Goal: Information Seeking & Learning: Find contact information

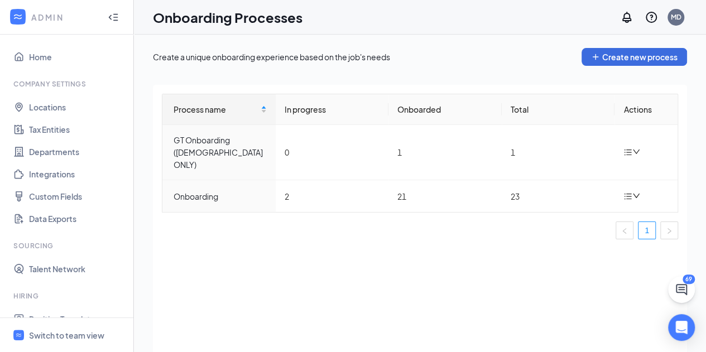
scroll to position [229, 0]
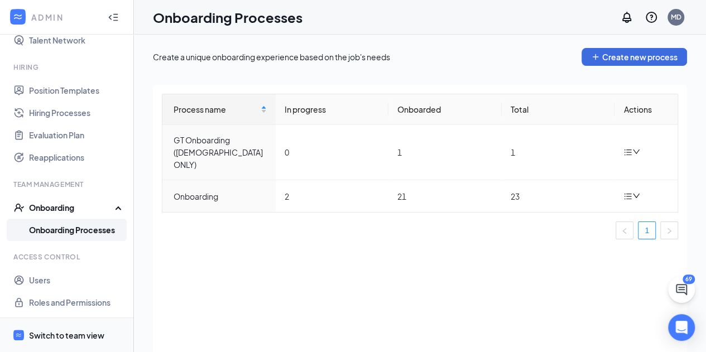
click at [77, 334] on div "Switch to team view" at bounding box center [66, 335] width 75 height 11
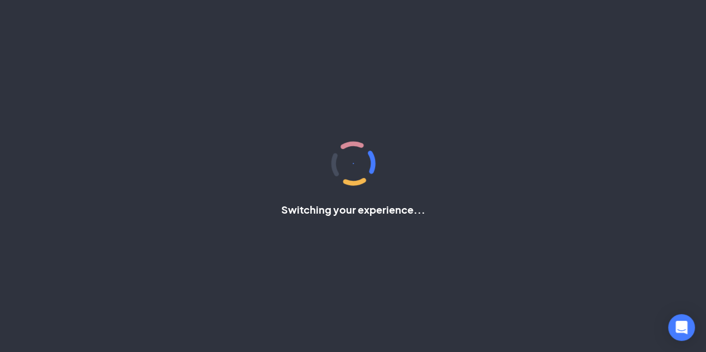
scroll to position [56, 0]
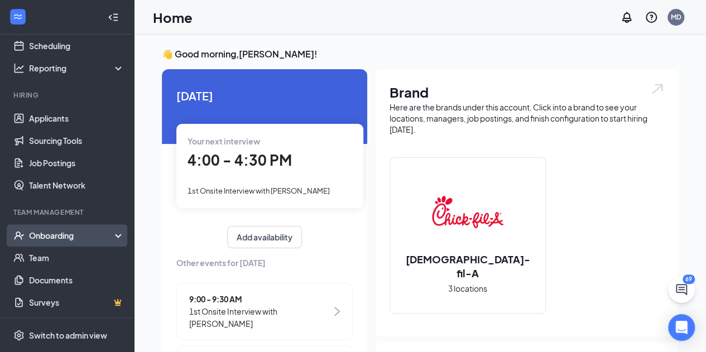
click at [69, 233] on div "Onboarding" at bounding box center [72, 235] width 86 height 11
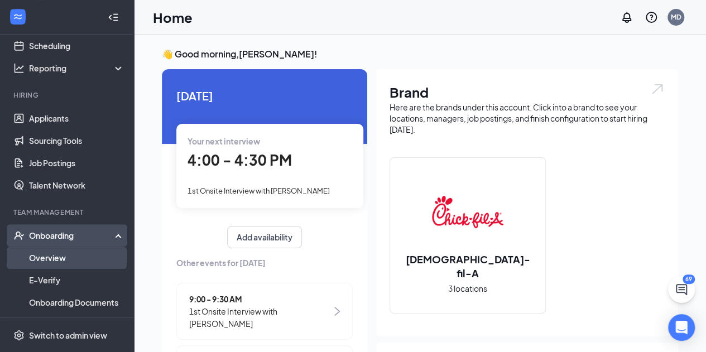
click at [61, 253] on link "Overview" at bounding box center [76, 258] width 95 height 22
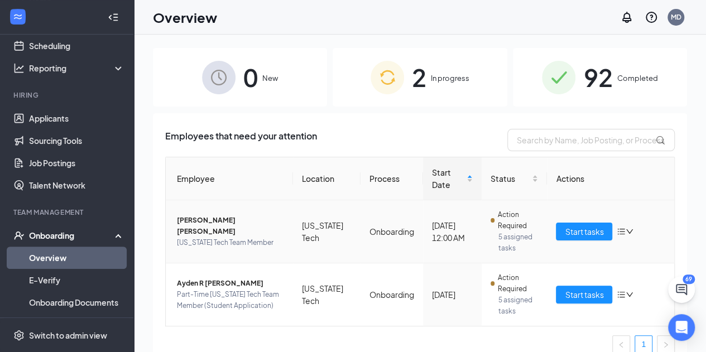
scroll to position [12, 0]
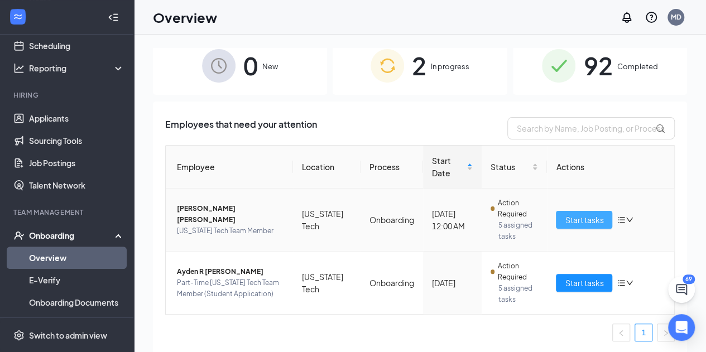
click at [583, 218] on span "Start tasks" at bounding box center [584, 220] width 39 height 12
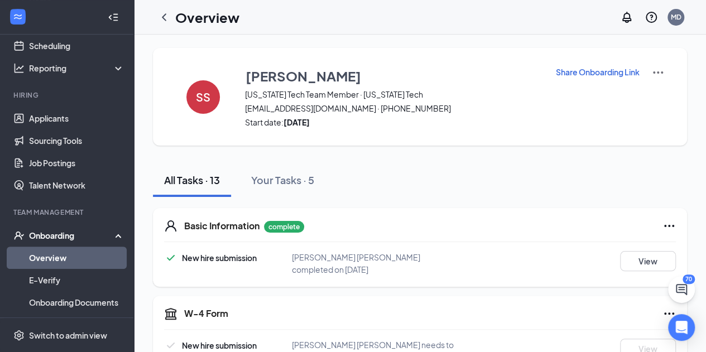
click at [47, 255] on link "Overview" at bounding box center [76, 258] width 95 height 22
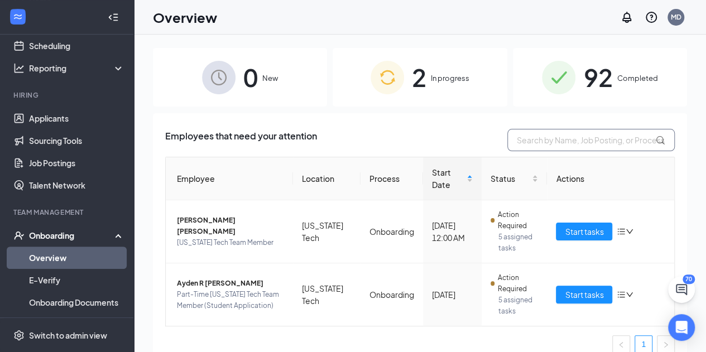
click at [559, 132] on input "text" at bounding box center [590, 140] width 167 height 22
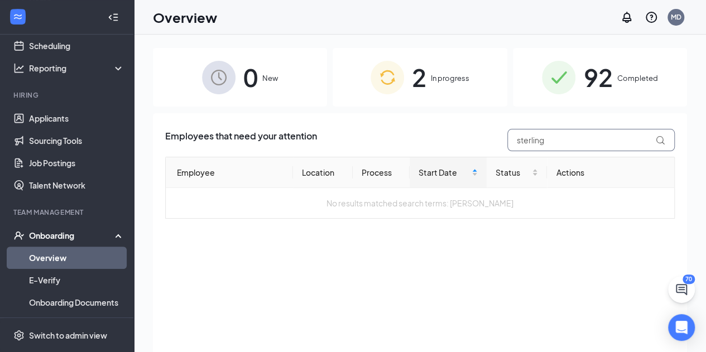
type input "sterling"
click at [616, 86] on div "92 Completed" at bounding box center [600, 77] width 174 height 59
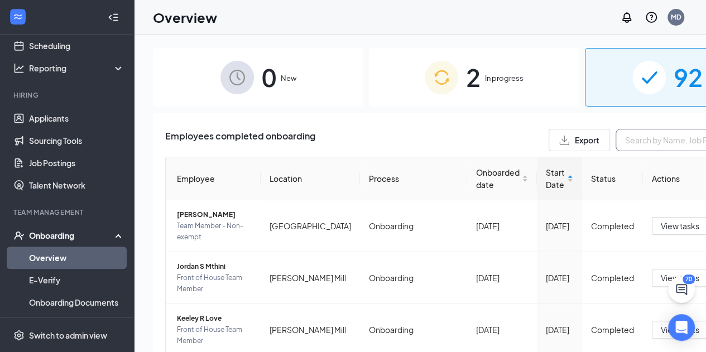
click at [616, 138] on input "text" at bounding box center [699, 140] width 167 height 22
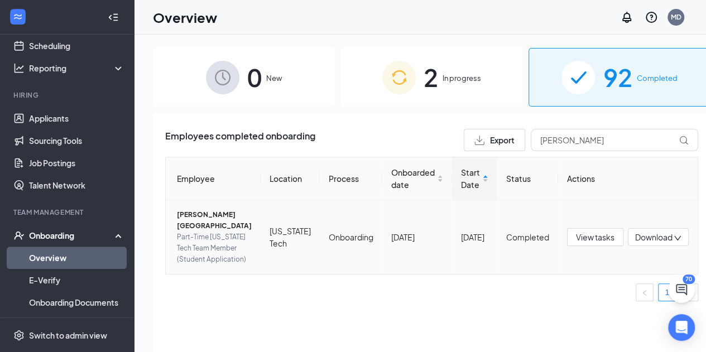
click at [194, 215] on span "[PERSON_NAME][GEOGRAPHIC_DATA]" at bounding box center [214, 220] width 75 height 22
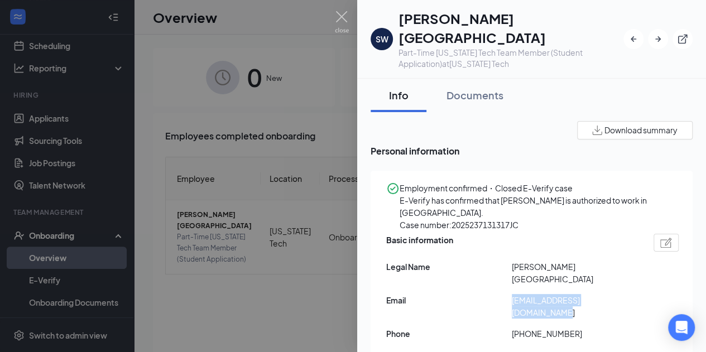
drag, startPoint x: 629, startPoint y: 293, endPoint x: 508, endPoint y: 289, distance: 120.6
click at [508, 294] on div "Email [EMAIL_ADDRESS][DOMAIN_NAME]" at bounding box center [532, 306] width 293 height 25
copy div "[EMAIL_ADDRESS][DOMAIN_NAME]"
click at [258, 136] on div at bounding box center [353, 176] width 706 height 352
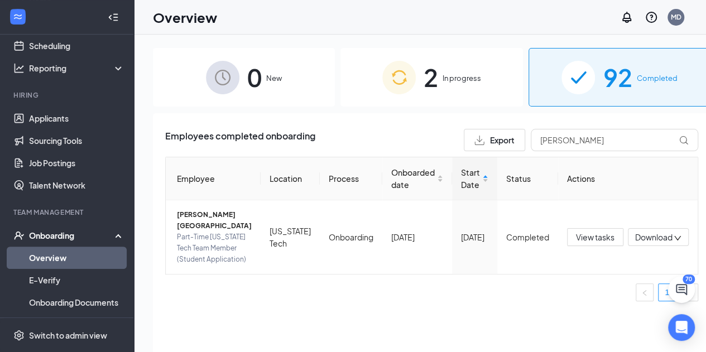
click at [258, 136] on span "Employees completed onboarding" at bounding box center [240, 140] width 150 height 22
drag, startPoint x: 620, startPoint y: 140, endPoint x: 128, endPoint y: 174, distance: 492.4
click at [128, 174] on div "Home Messages Scheduling Reporting Hiring Applicants Sourcing Tools Job Posting…" at bounding box center [353, 201] width 706 height 403
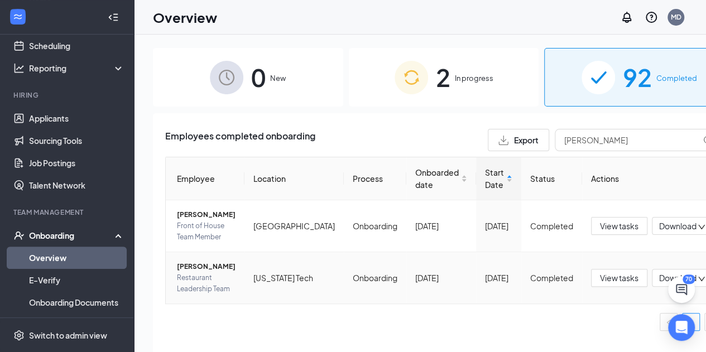
click at [207, 265] on span "[PERSON_NAME]" at bounding box center [206, 266] width 59 height 11
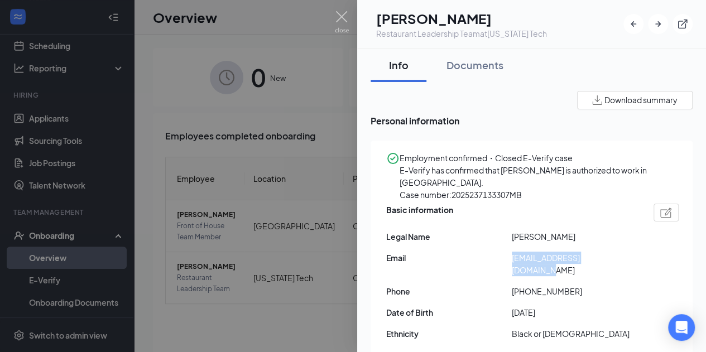
drag, startPoint x: 629, startPoint y: 280, endPoint x: 507, endPoint y: 277, distance: 121.2
click at [507, 276] on div "Email [EMAIL_ADDRESS][DOMAIN_NAME]" at bounding box center [532, 264] width 293 height 25
copy div "[EMAIL_ADDRESS][DOMAIN_NAME]"
click at [263, 71] on div at bounding box center [353, 176] width 706 height 352
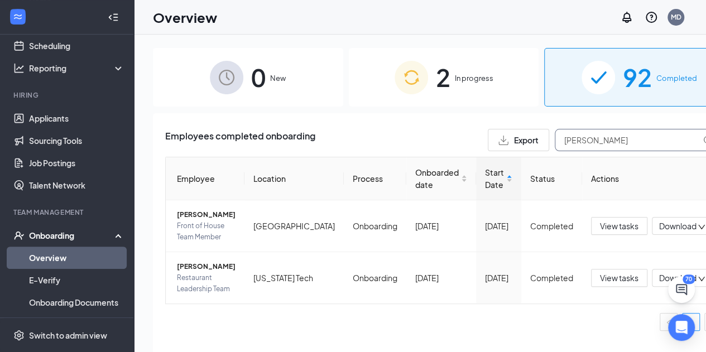
drag, startPoint x: 545, startPoint y: 148, endPoint x: 336, endPoint y: 98, distance: 215.2
click at [336, 98] on div "0 New 2 In progress 92 Completed Employees completed onboarding Export [PERSON_…" at bounding box center [444, 218] width 582 height 341
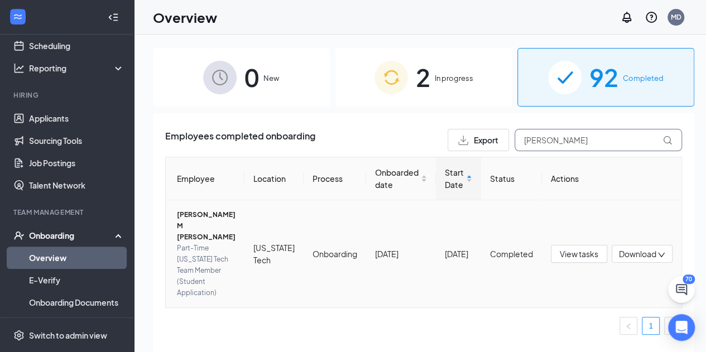
type input "[PERSON_NAME]"
click at [199, 214] on span "[PERSON_NAME] M [PERSON_NAME]" at bounding box center [206, 225] width 59 height 33
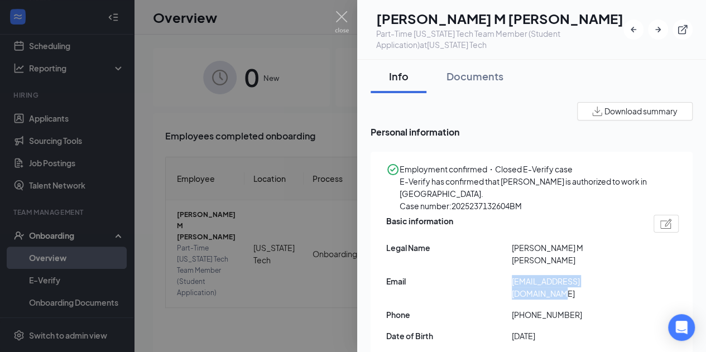
drag, startPoint x: 622, startPoint y: 292, endPoint x: 512, endPoint y: 285, distance: 110.2
click at [512, 285] on span "[EMAIL_ADDRESS][DOMAIN_NAME]" at bounding box center [575, 287] width 126 height 25
copy span "[EMAIL_ADDRESS][DOMAIN_NAME]"
